Goal: Information Seeking & Learning: Learn about a topic

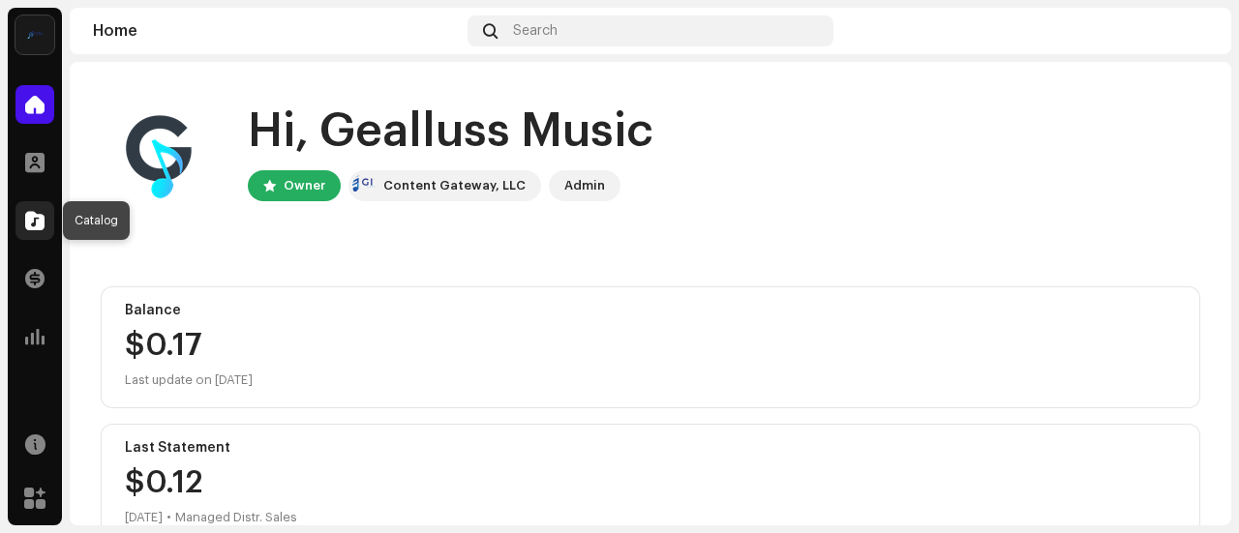
click at [24, 222] on div at bounding box center [34, 220] width 39 height 39
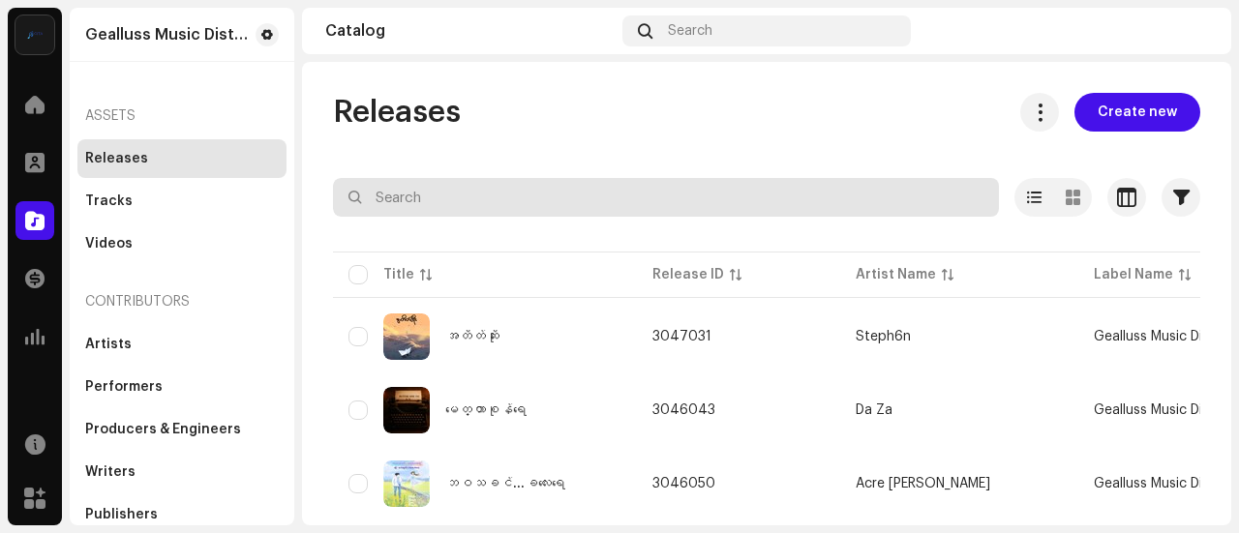
click at [420, 190] on input "text" at bounding box center [666, 197] width 666 height 39
type input "madi"
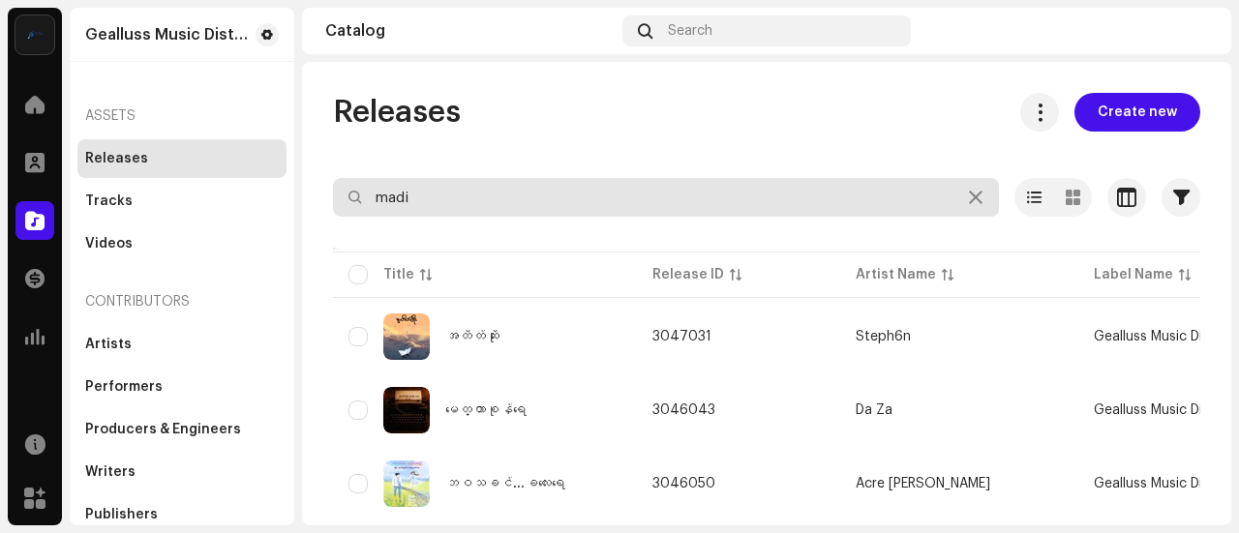
click at [553, 216] on input "madi" at bounding box center [666, 197] width 666 height 39
click at [553, 185] on input "madi" at bounding box center [666, 197] width 666 height 39
click at [536, 208] on input "madi" at bounding box center [666, 197] width 666 height 39
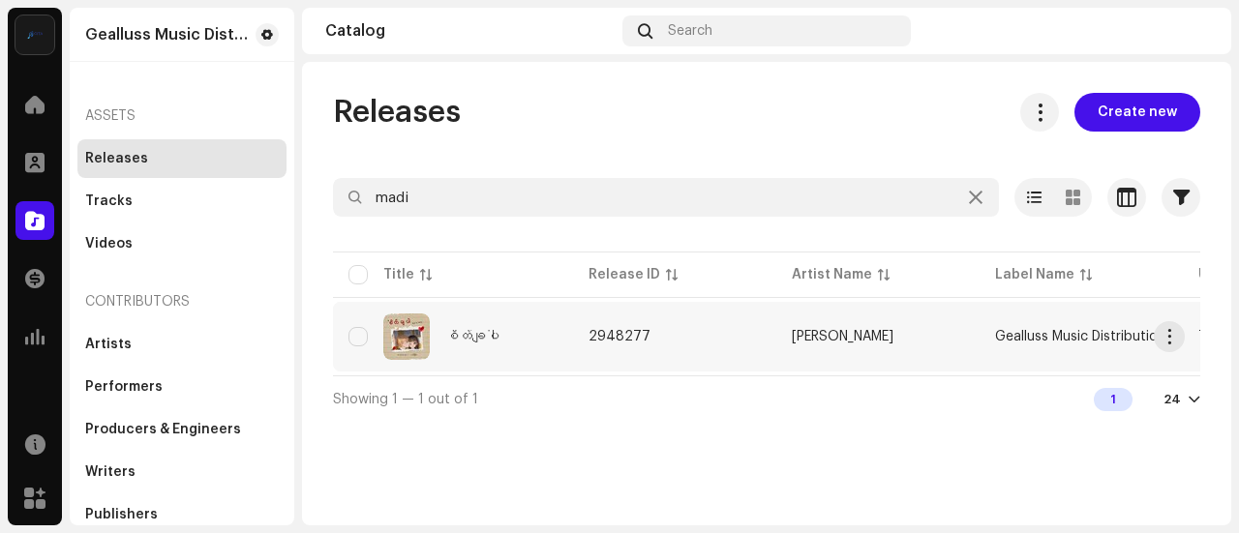
click at [681, 350] on td "2948277" at bounding box center [674, 337] width 203 height 70
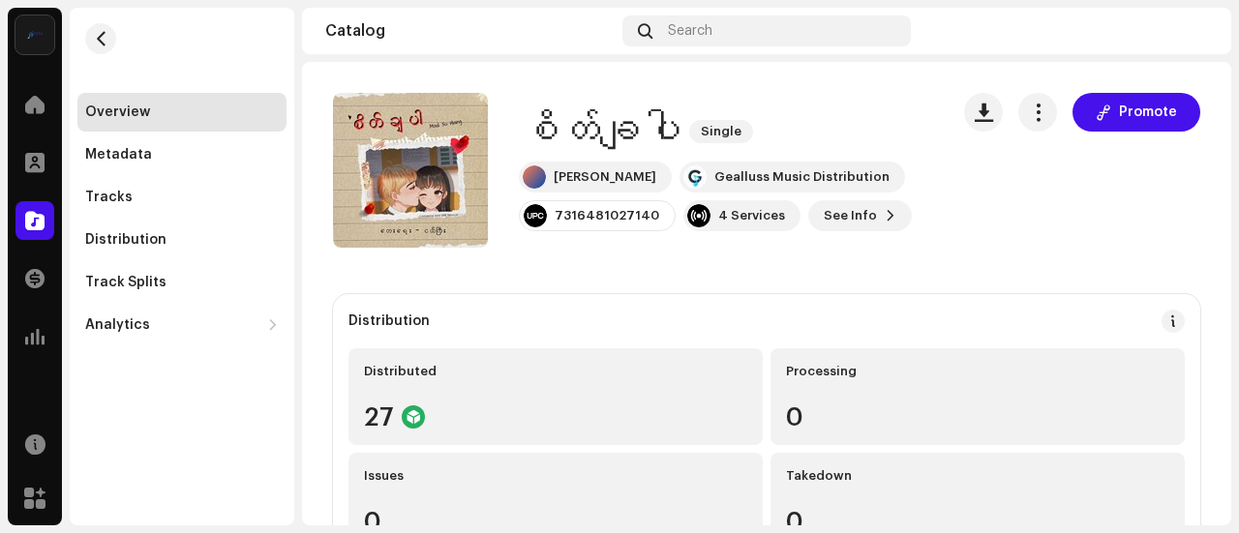
click at [590, 132] on h1 "စိတ်ချပါ" at bounding box center [600, 131] width 163 height 45
click at [593, 221] on div "7316481027140" at bounding box center [607, 215] width 105 height 15
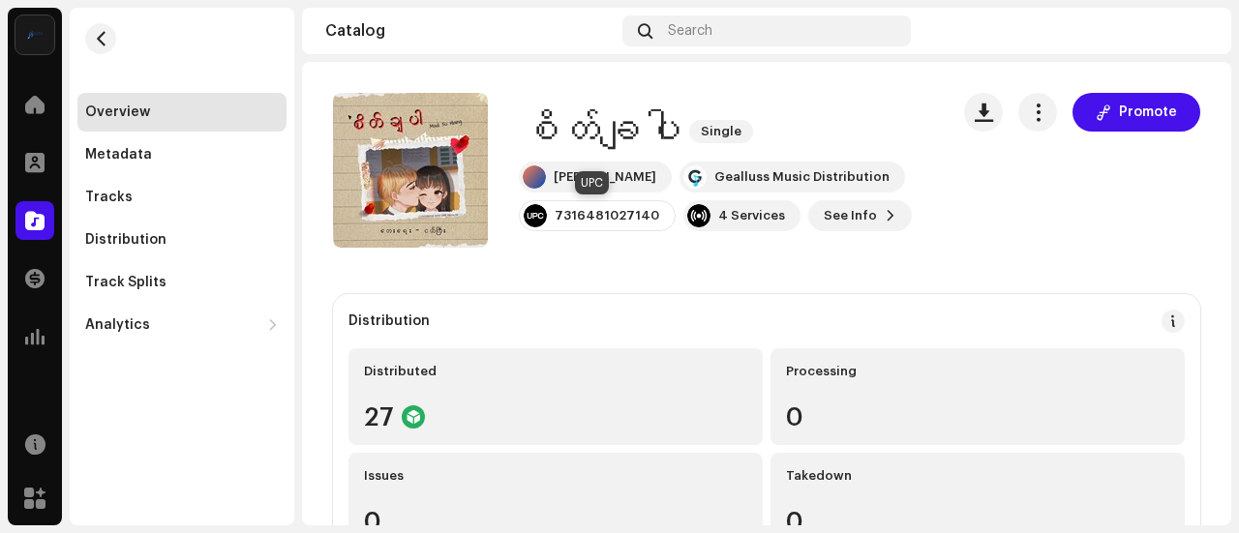
click at [593, 221] on div "7316481027140" at bounding box center [607, 215] width 105 height 15
click at [758, 221] on div "4 Services" at bounding box center [751, 215] width 67 height 15
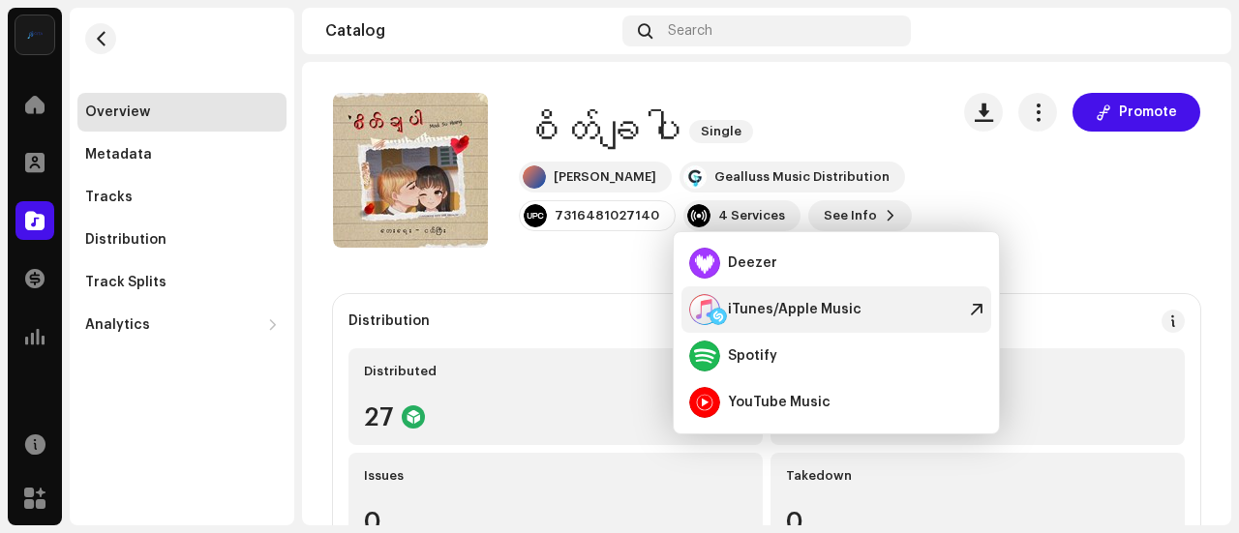
click at [796, 312] on div "iTunes/Apple Music" at bounding box center [795, 309] width 134 height 15
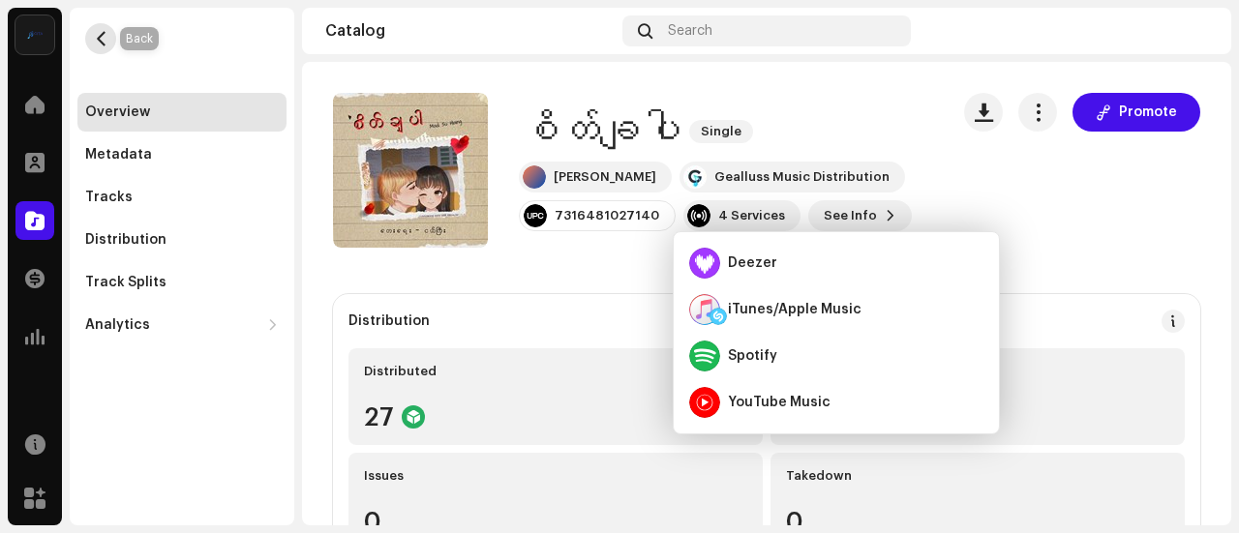
click at [106, 42] on span "button" at bounding box center [101, 38] width 15 height 15
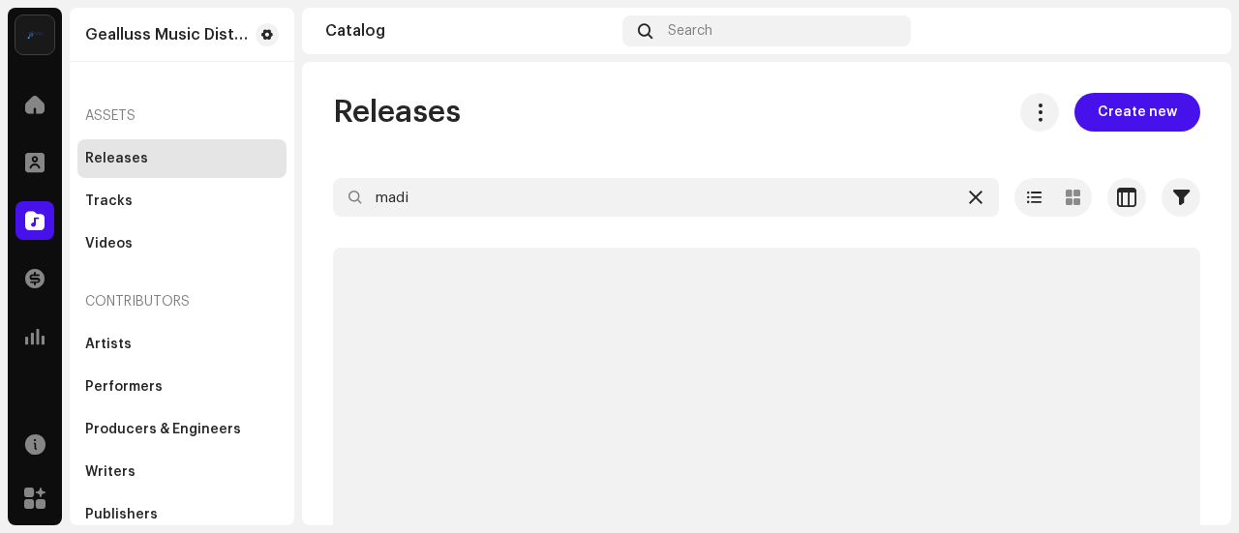
click at [969, 202] on icon at bounding box center [976, 197] width 14 height 15
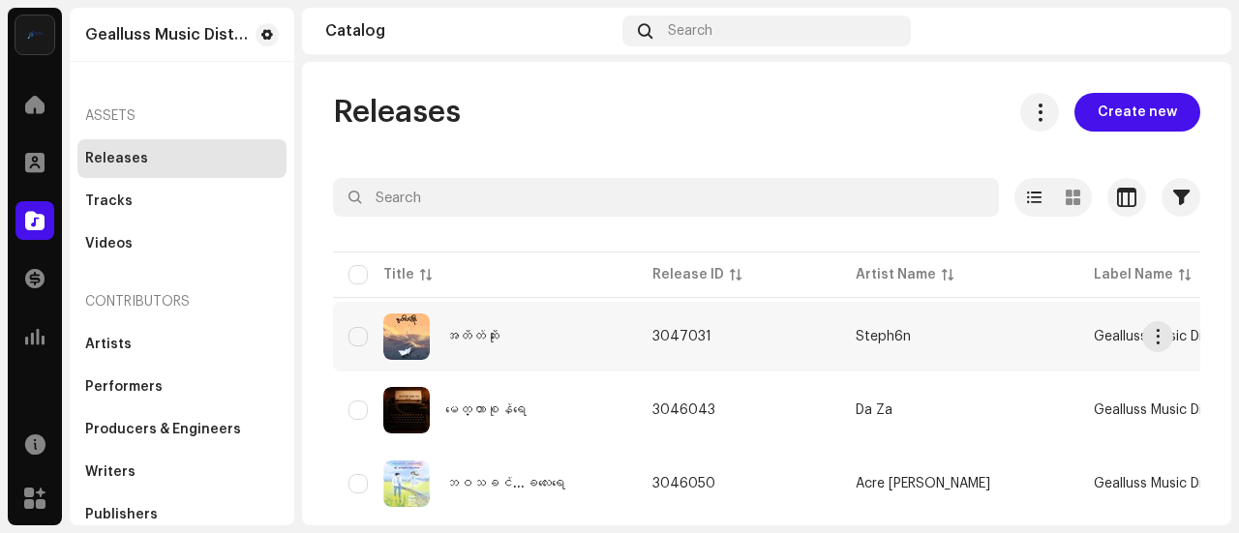
click at [568, 341] on div "အတိတ်ဆိုး" at bounding box center [484, 337] width 273 height 46
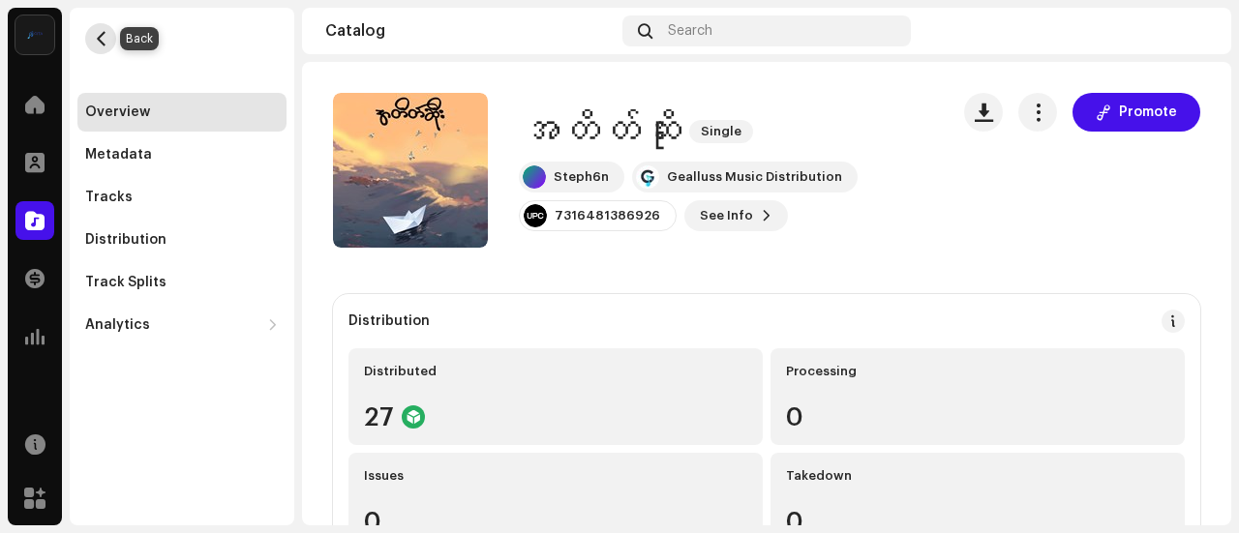
click at [87, 35] on button "button" at bounding box center [100, 38] width 31 height 31
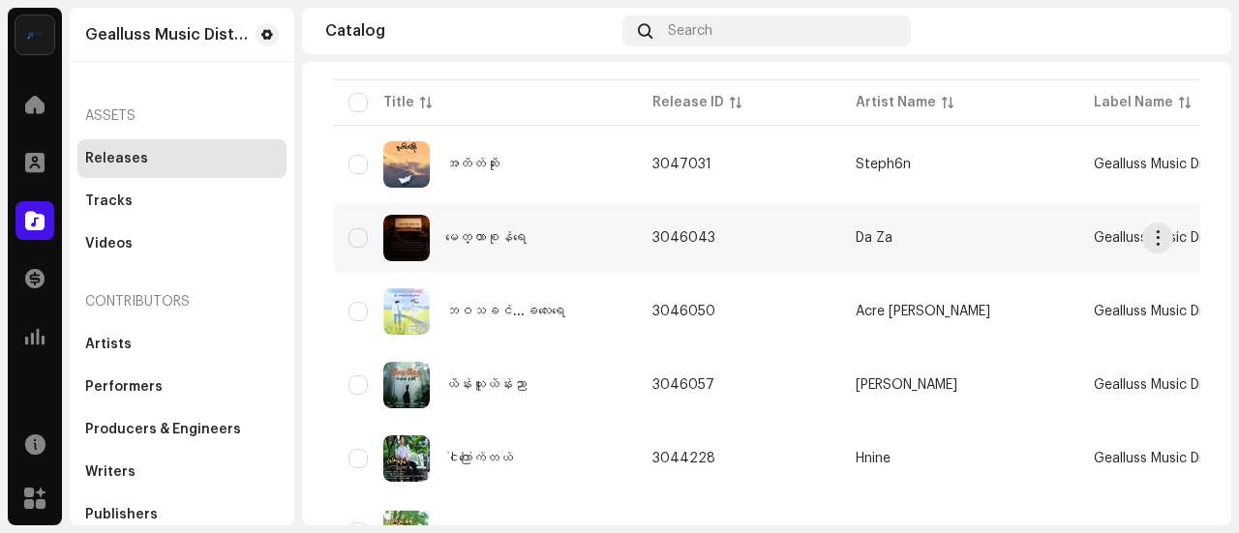
scroll to position [173, 0]
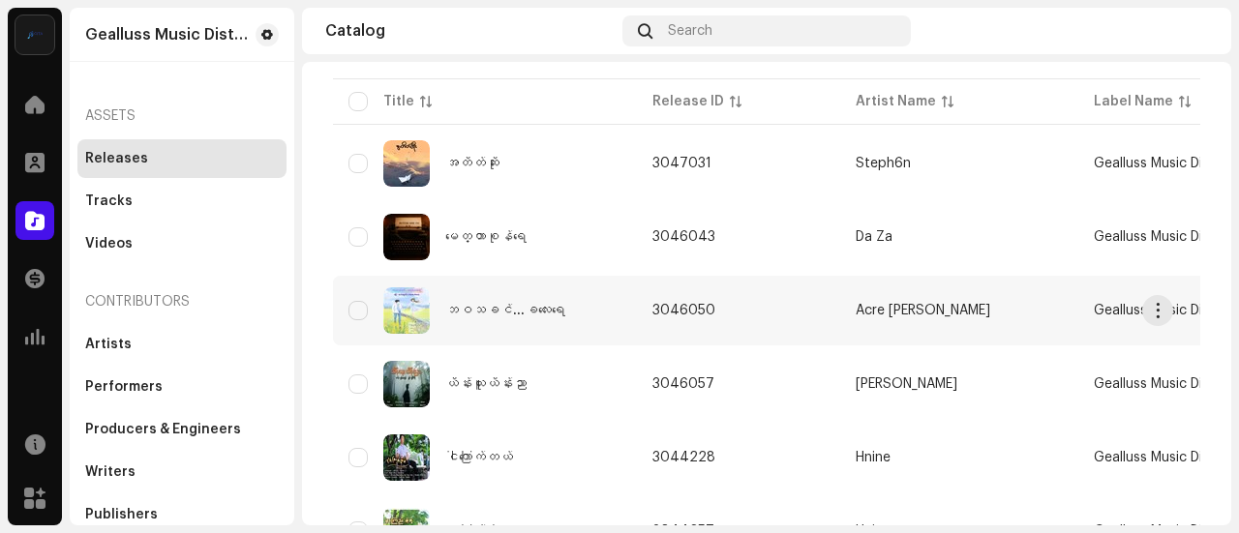
click at [637, 320] on td "ဘဝသခင်...ခလေးရေ" at bounding box center [485, 311] width 304 height 70
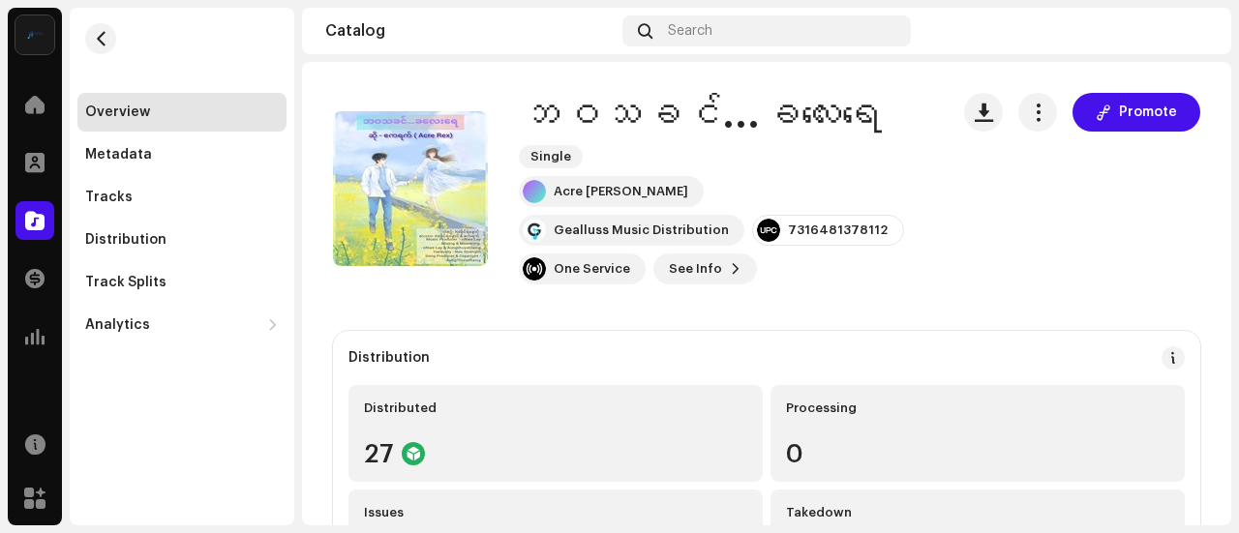
click at [659, 127] on h1 "ဘဝသခင်...ခလေးရေ" at bounding box center [700, 115] width 363 height 45
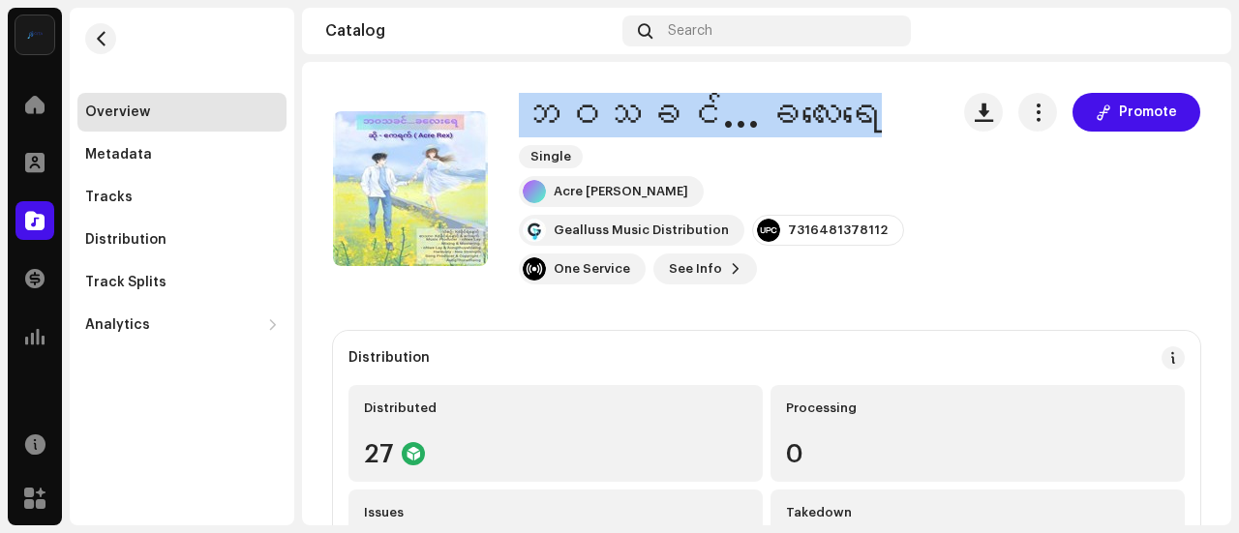
click at [659, 127] on h1 "ဘဝသခင်...ခလေးရေ" at bounding box center [700, 115] width 363 height 45
copy div "ဘဝသခင်...ခလေးရေ Single"
